Goal: Task Accomplishment & Management: Complete application form

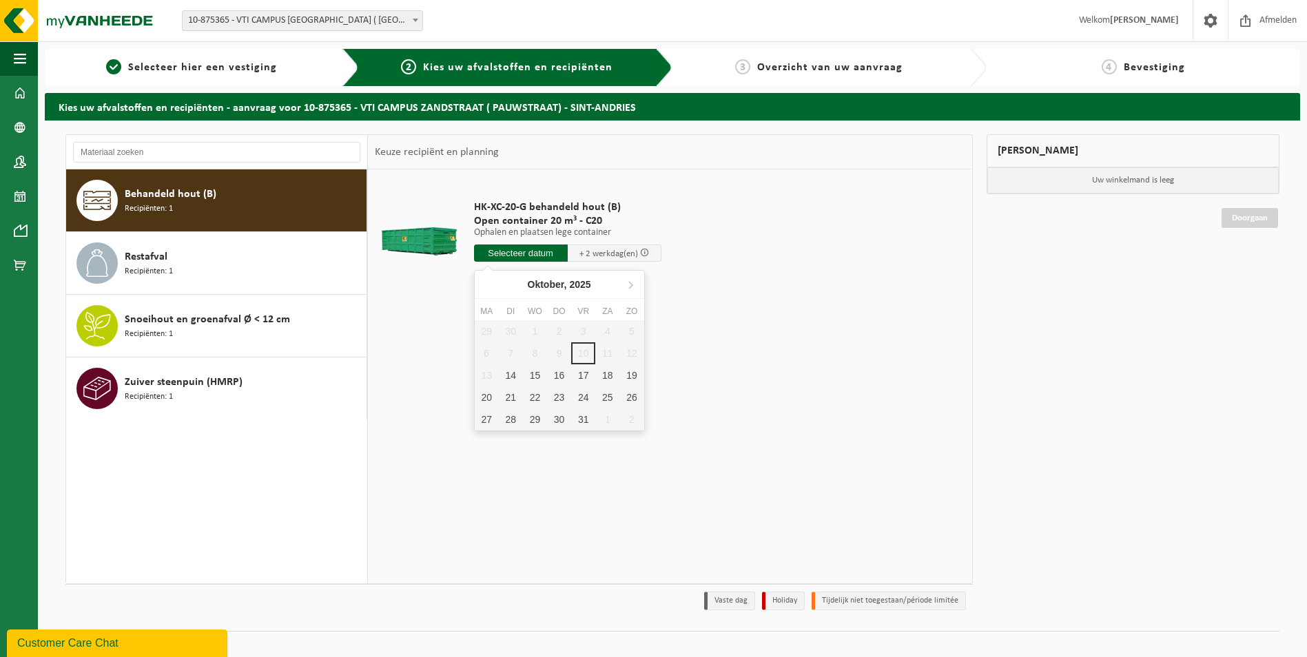
click at [512, 251] on input "text" at bounding box center [521, 253] width 94 height 17
click at [515, 369] on div "14" at bounding box center [511, 375] width 24 height 22
type input "Van 2025-10-14"
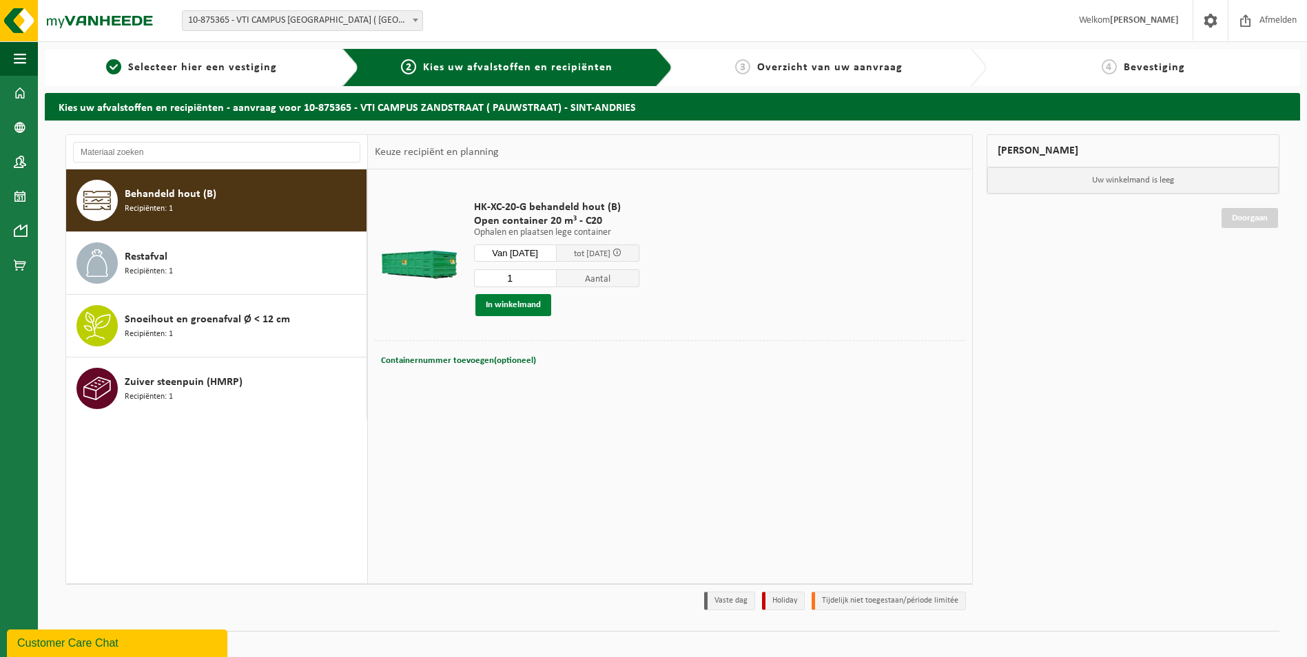
click at [526, 304] on button "In winkelmand" at bounding box center [513, 305] width 76 height 22
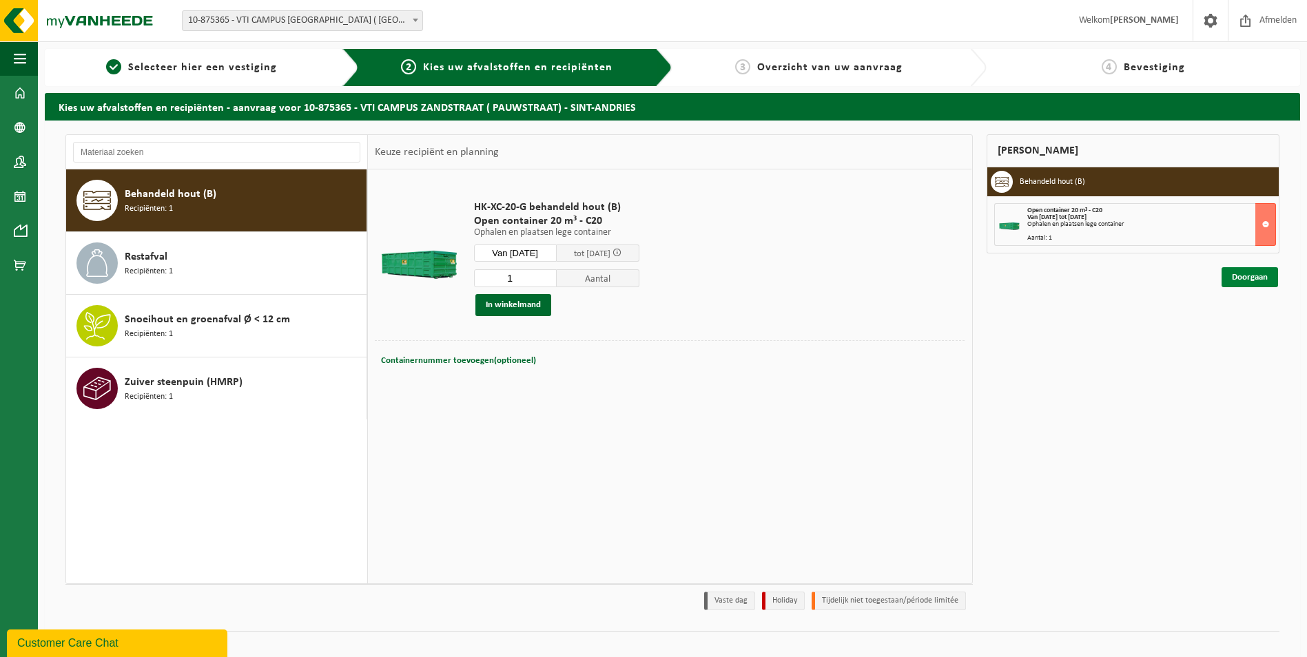
click at [1264, 273] on link "Doorgaan" at bounding box center [1249, 277] width 56 height 20
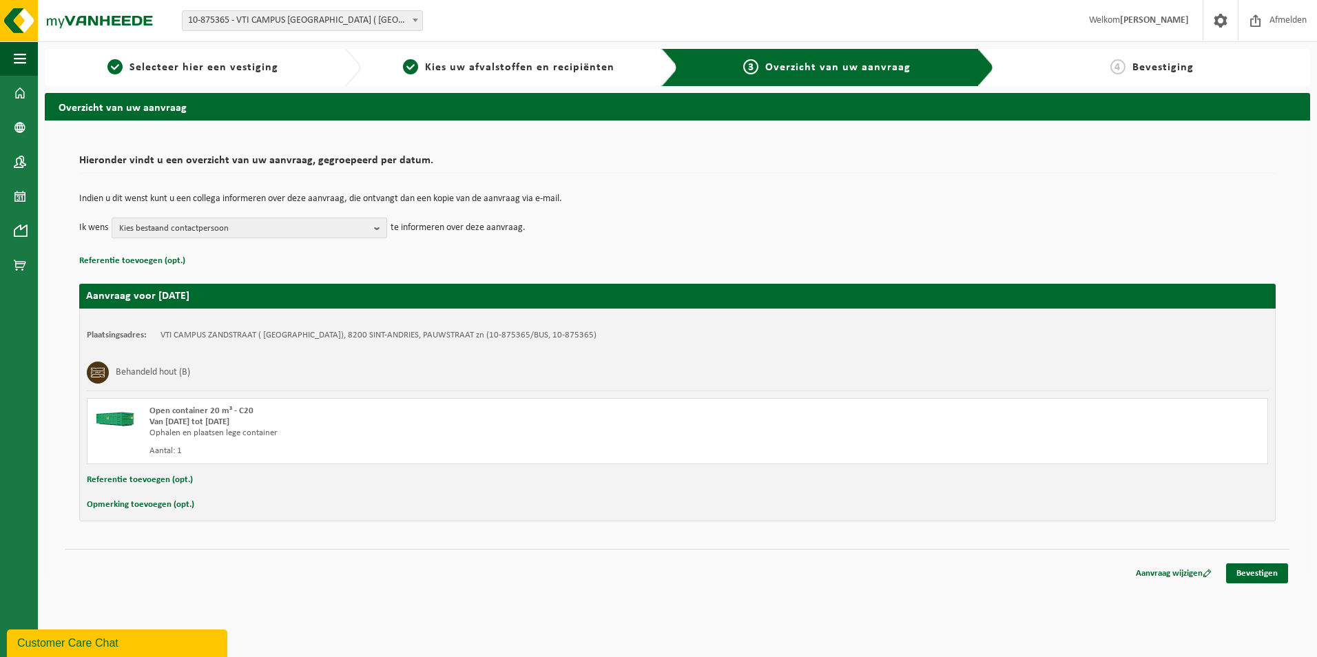
click at [362, 225] on span "Kies bestaand contactpersoon" at bounding box center [243, 228] width 249 height 21
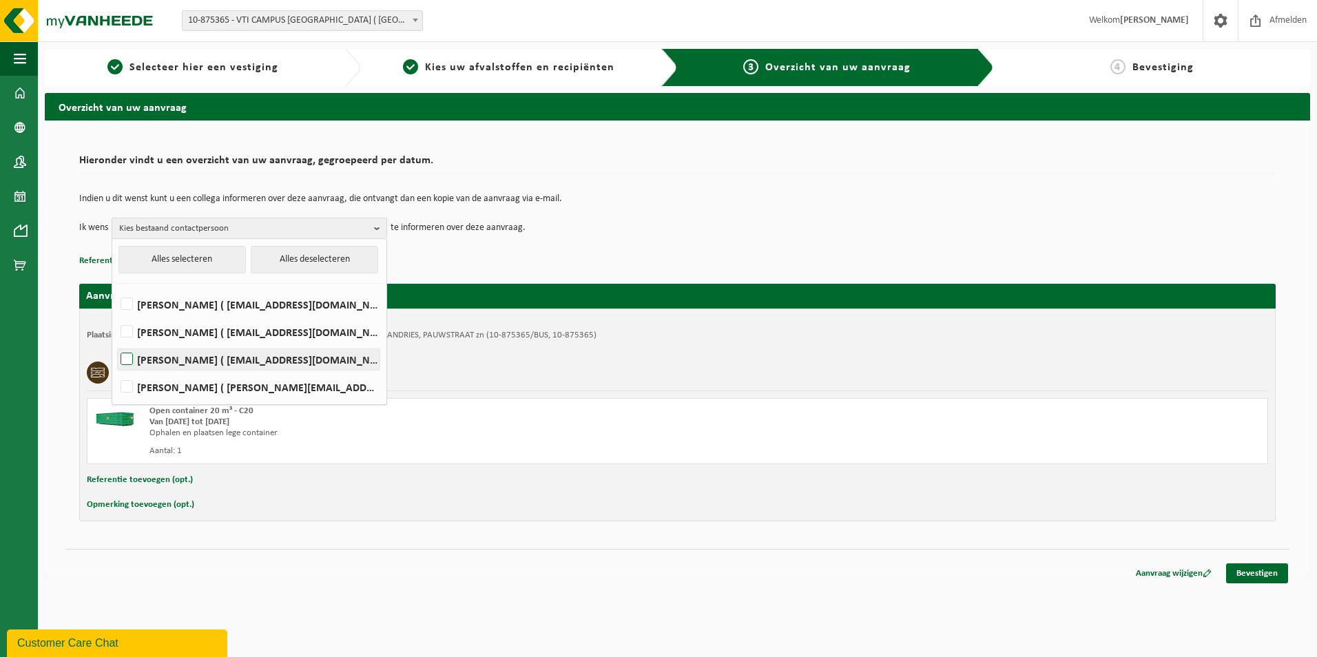
click at [311, 356] on label "DIEDERIK VAN DAMME ( diederik.van.damme@vtibrugge.be )" at bounding box center [249, 359] width 262 height 21
click at [116, 342] on input "DIEDERIK VAN DAMME ( diederik.van.damme@vtibrugge.be )" at bounding box center [115, 342] width 1 height 1
checkbox input "true"
click at [682, 243] on div "Indien u dit wenst kunt u een collega informeren over deze aanvraag, die ontvan…" at bounding box center [677, 216] width 1196 height 72
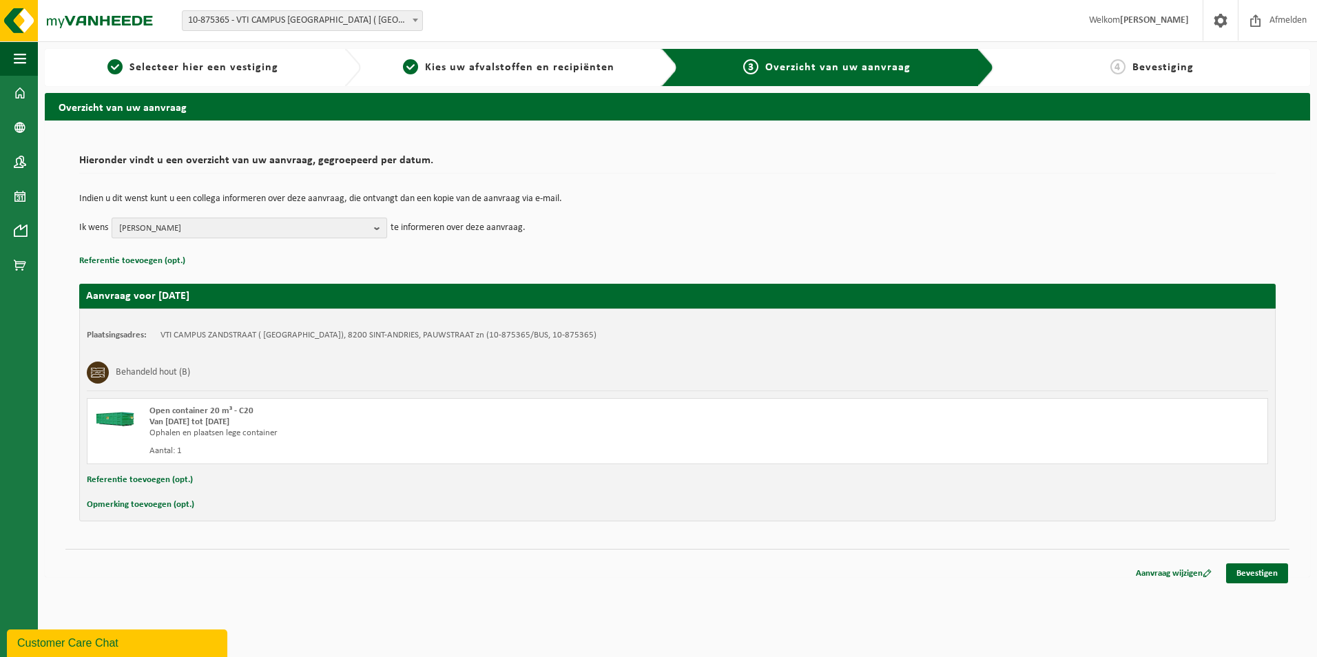
click at [371, 233] on button "DIEDERIK VAN DAMME" at bounding box center [250, 228] width 276 height 21
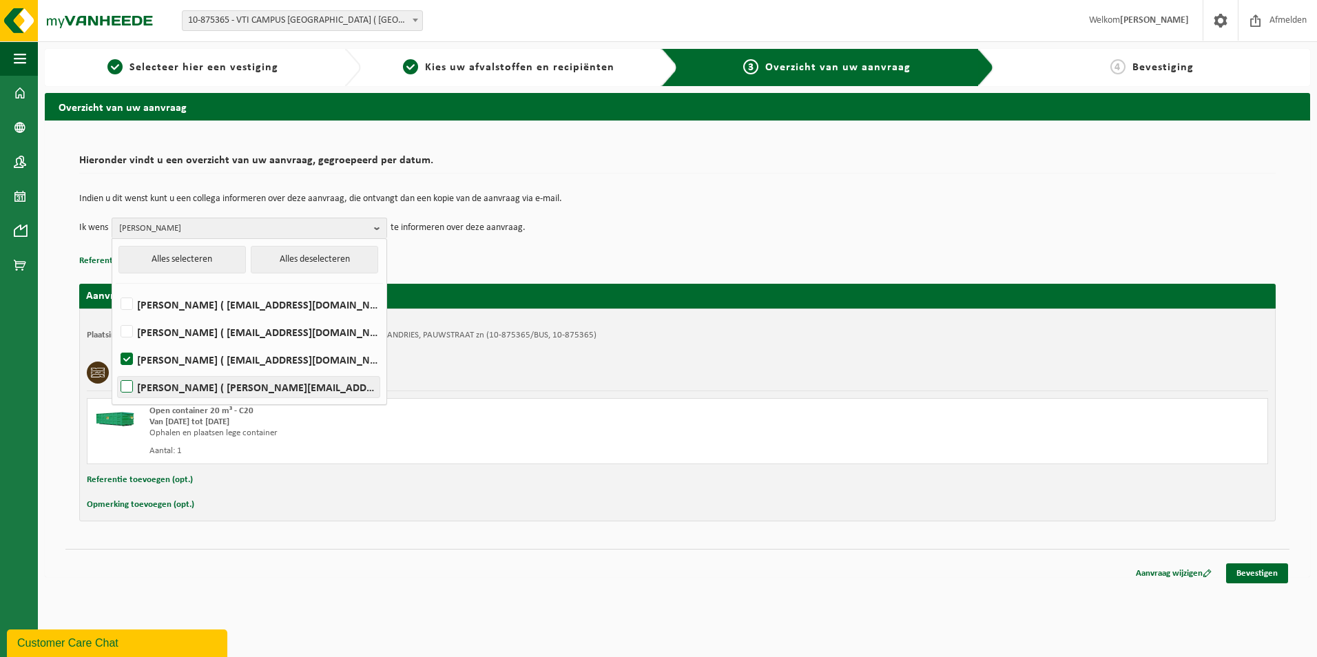
click at [129, 383] on label "Jason Vandersyppe ( jason.vandersyppe@vtibrugge.be )" at bounding box center [249, 387] width 262 height 21
click at [116, 370] on input "Jason Vandersyppe ( jason.vandersyppe@vtibrugge.be )" at bounding box center [115, 369] width 1 height 1
checkbox input "true"
click at [644, 231] on td "Ik wens DIEDERIK VAN DAMME, Jason Vandersyppe Alles selecteren Alles deselecter…" at bounding box center [677, 228] width 1196 height 21
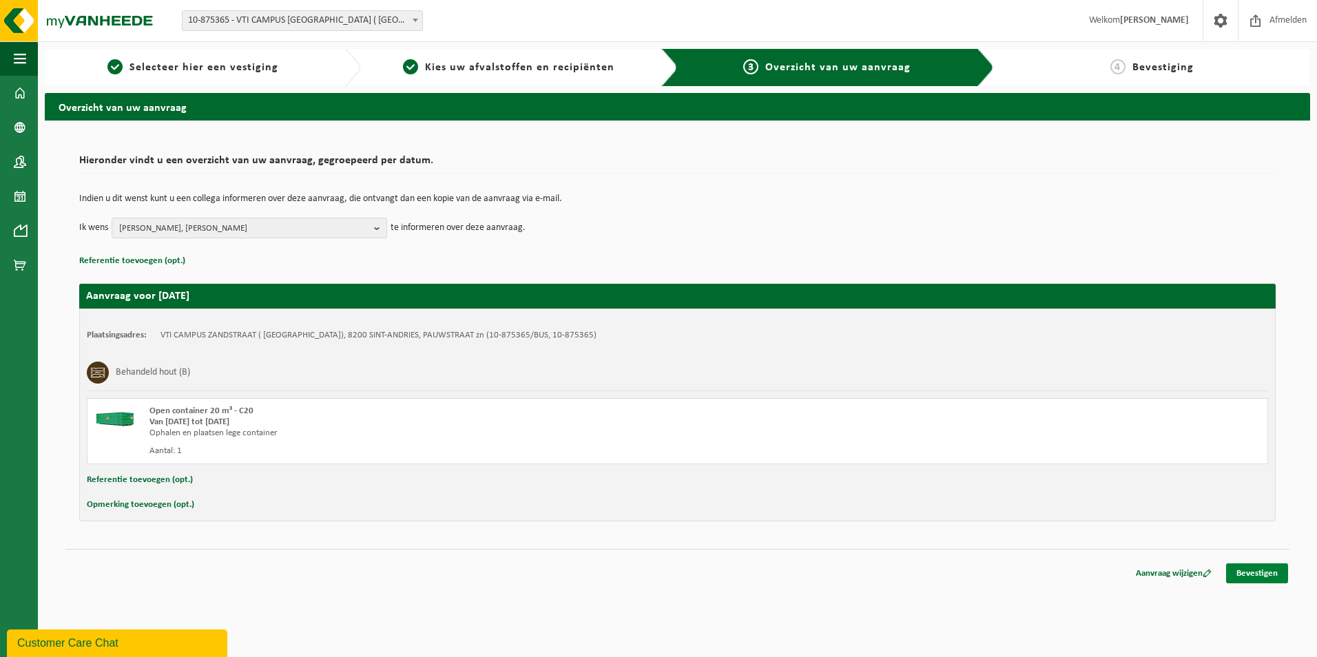
click at [1263, 574] on link "Bevestigen" at bounding box center [1257, 573] width 62 height 20
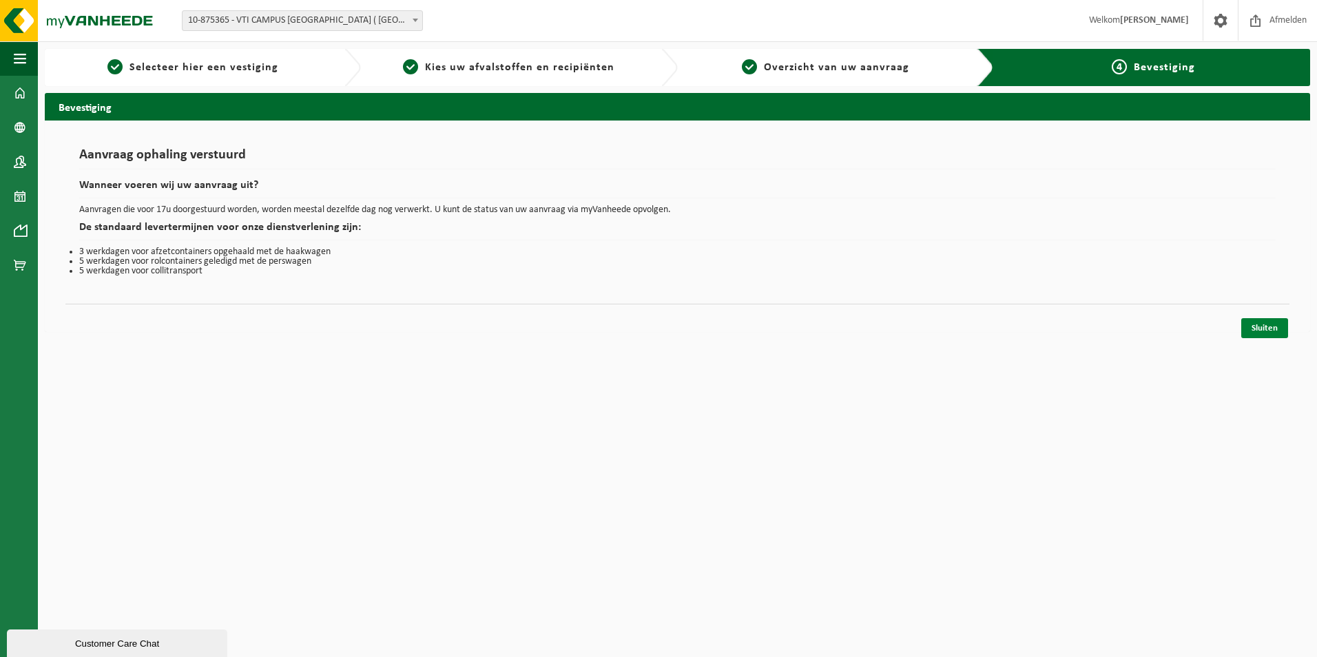
click at [1265, 324] on link "Sluiten" at bounding box center [1264, 328] width 47 height 20
